Goal: Task Accomplishment & Management: Use online tool/utility

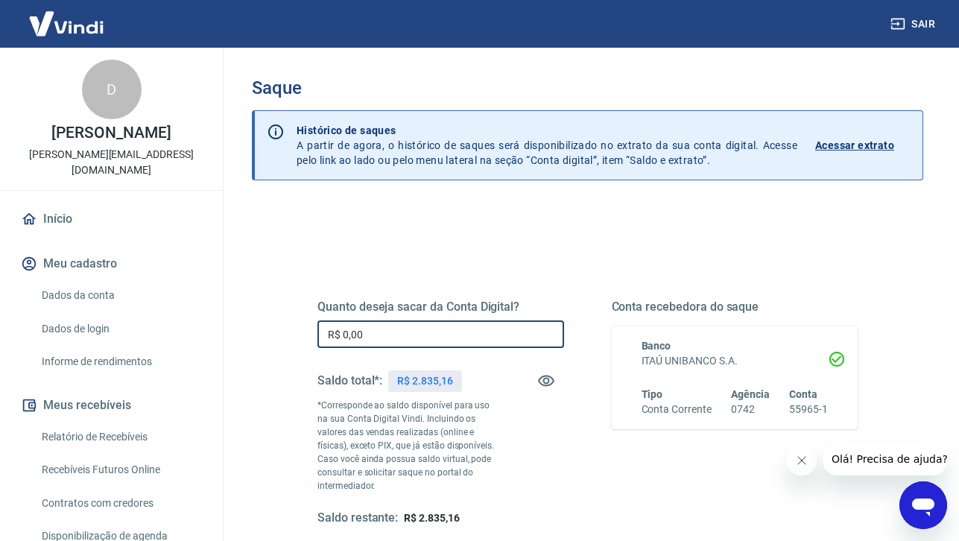
click at [403, 336] on input "R$ 0,00" at bounding box center [440, 334] width 247 height 28
type input "R$ 2.835,00"
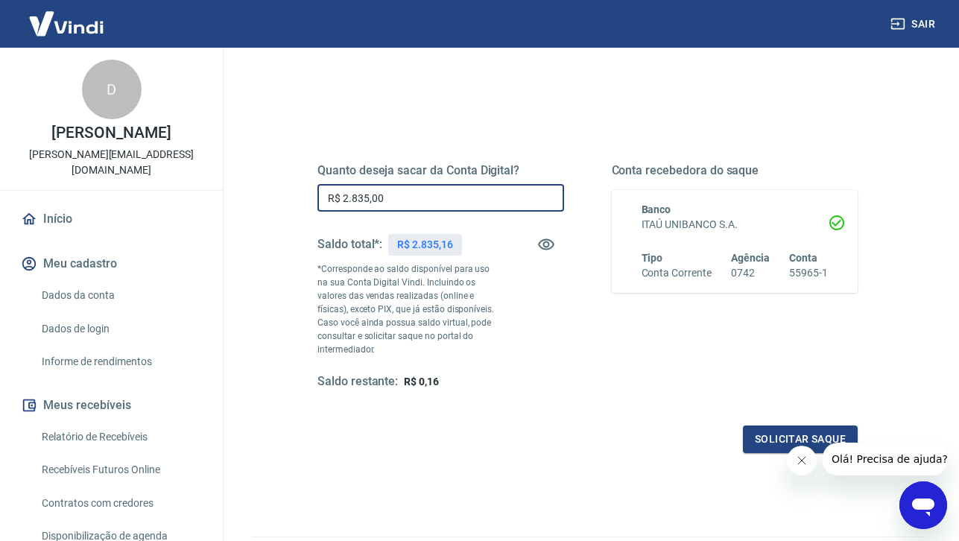
scroll to position [136, 0]
click at [798, 434] on button "Solicitar saque" at bounding box center [800, 439] width 115 height 28
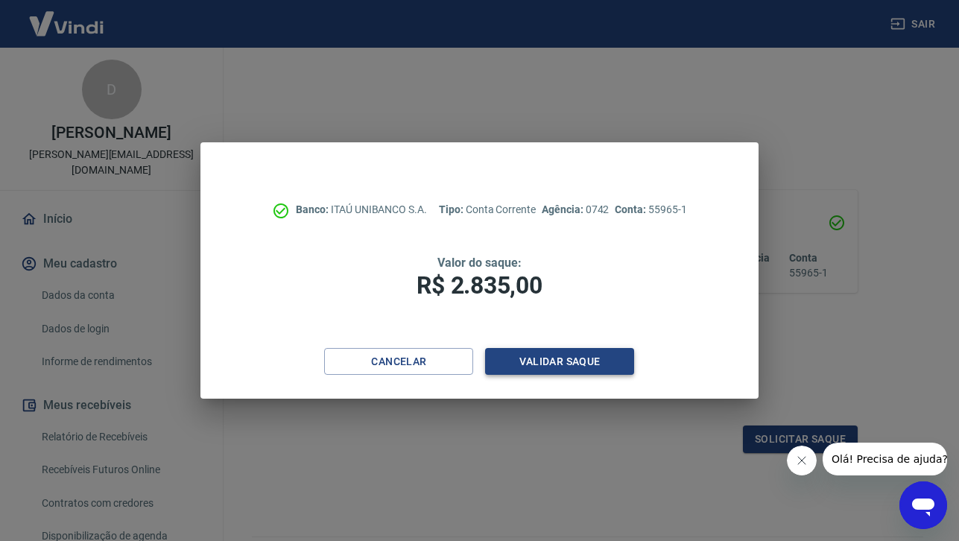
click at [568, 357] on button "Validar saque" at bounding box center [559, 362] width 149 height 28
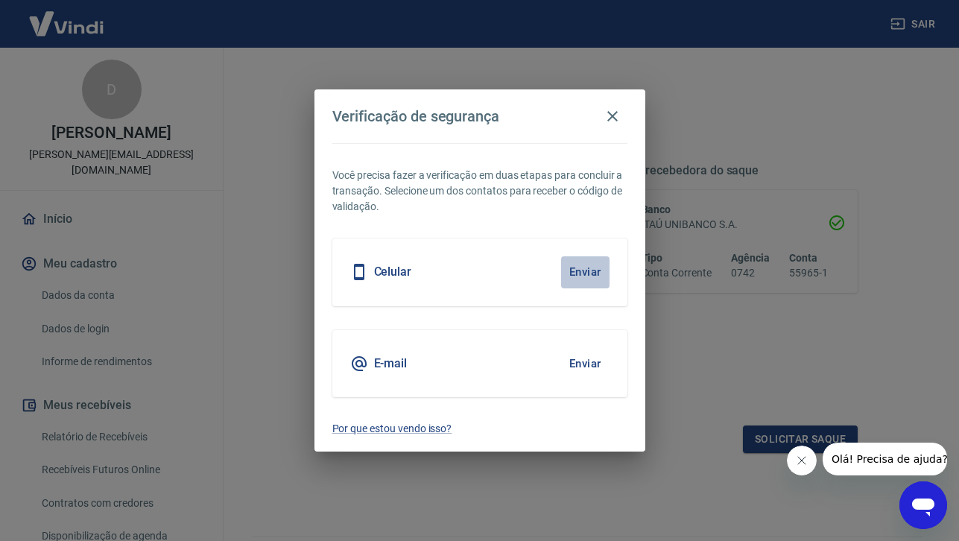
click at [583, 268] on button "Enviar" at bounding box center [585, 271] width 48 height 31
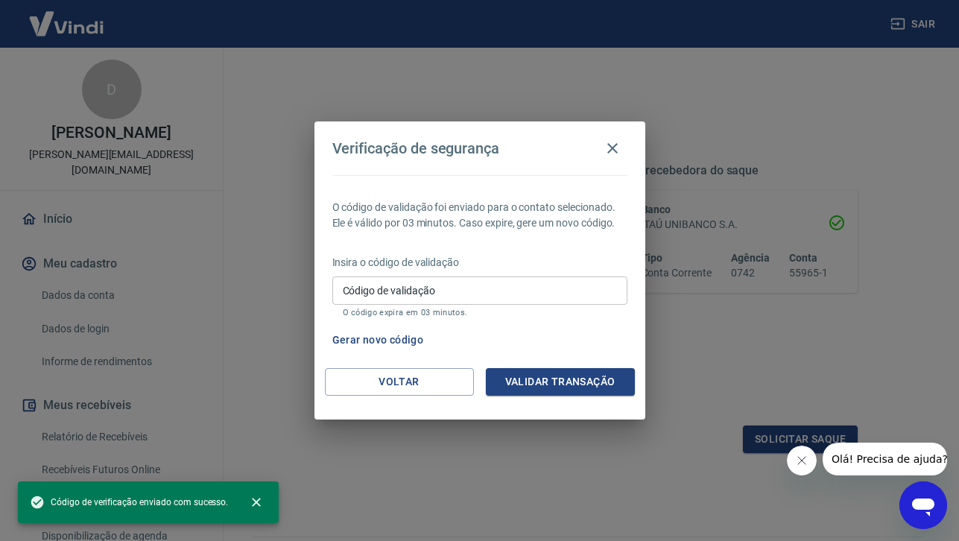
click at [484, 289] on input "Código de validação" at bounding box center [479, 290] width 295 height 28
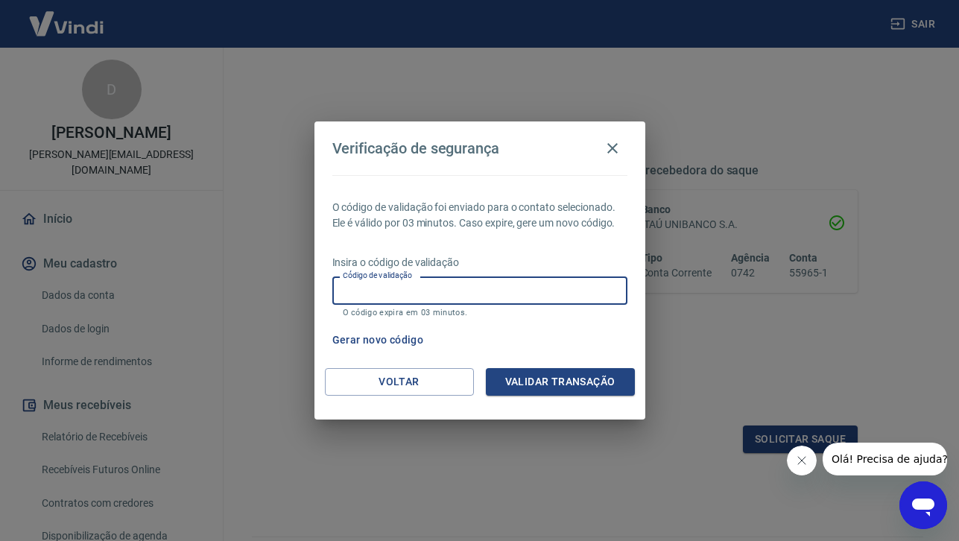
click at [458, 295] on input "Código de validação" at bounding box center [479, 290] width 295 height 28
type input "321288"
click at [560, 376] on button "Validar transação" at bounding box center [560, 382] width 149 height 28
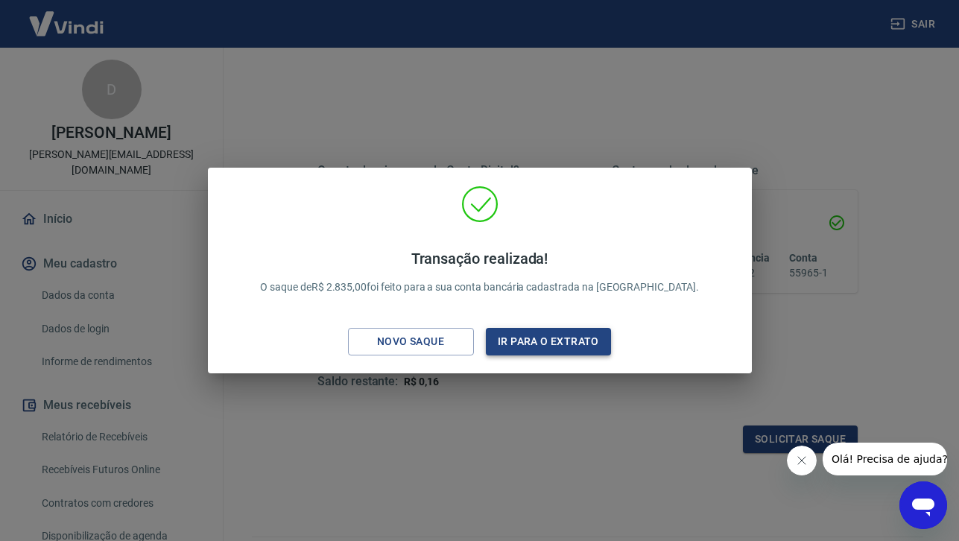
click at [556, 341] on button "Ir para o extrato" at bounding box center [549, 342] width 126 height 28
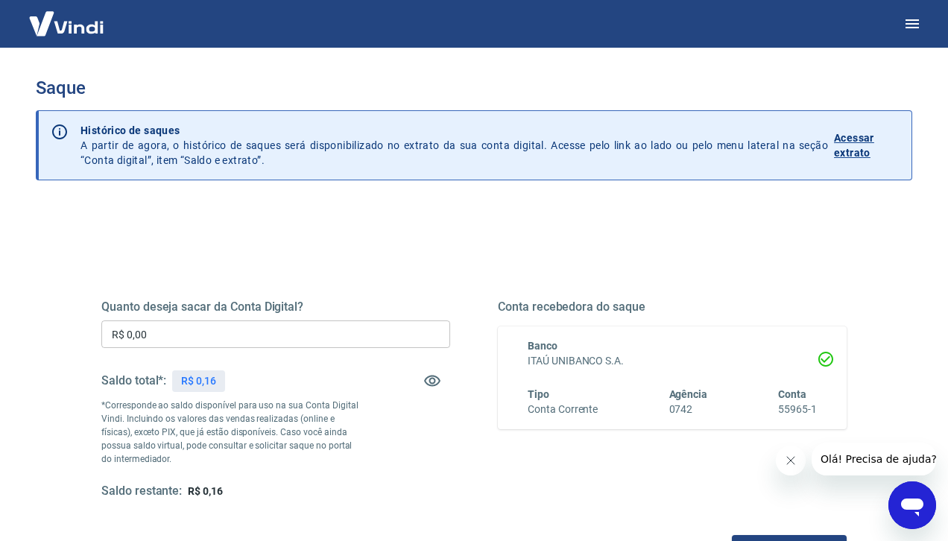
click at [146, 1] on div at bounding box center [474, 24] width 948 height 48
